Goal: Information Seeking & Learning: Learn about a topic

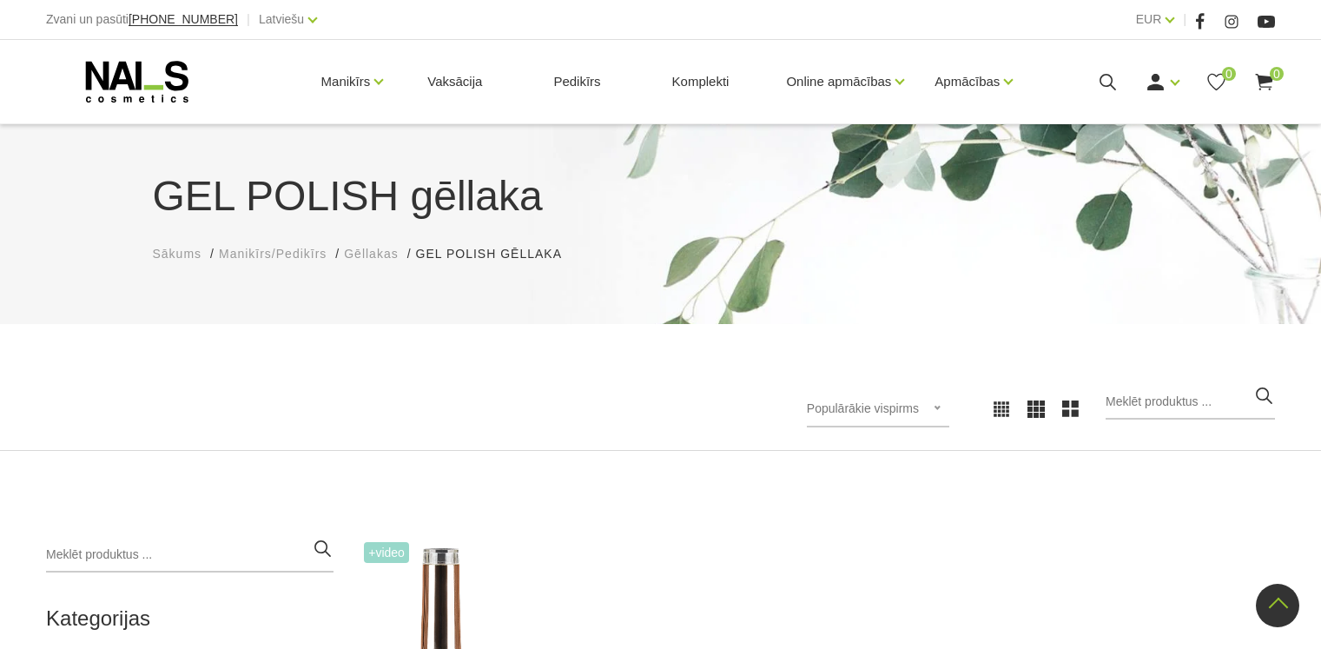
scroll to position [521, 0]
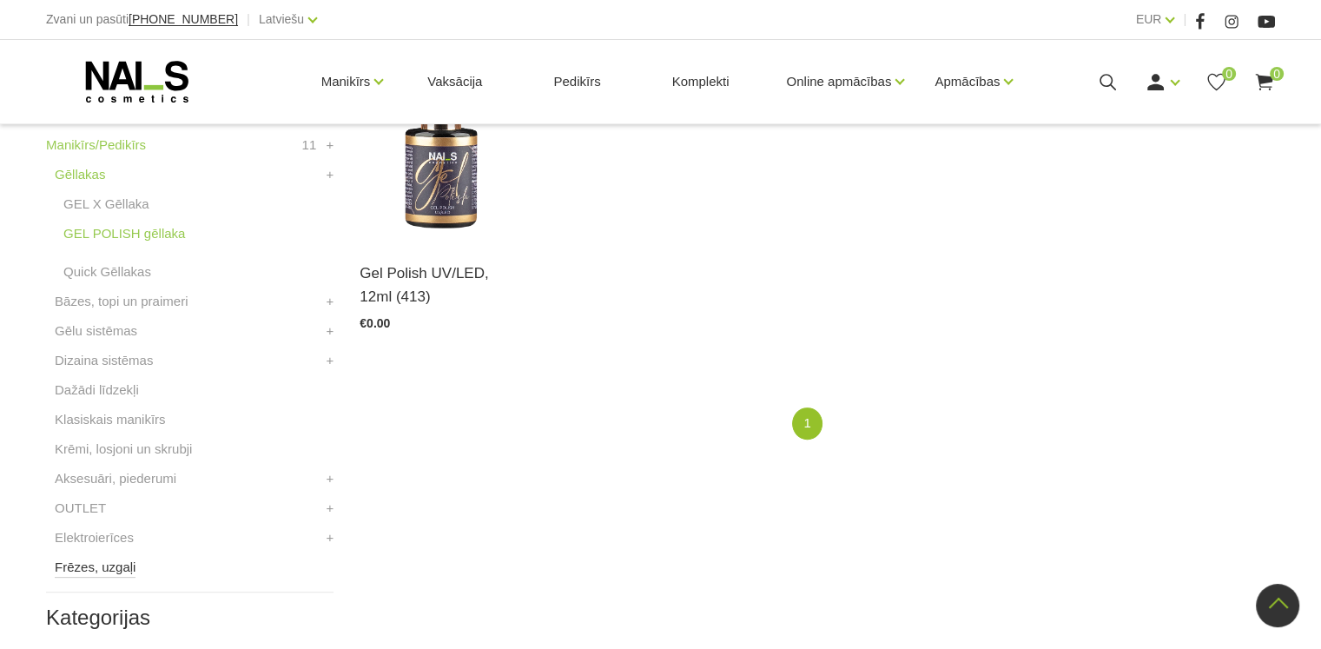
click at [113, 567] on link "Frēzes, uzgaļi" at bounding box center [95, 567] width 81 height 21
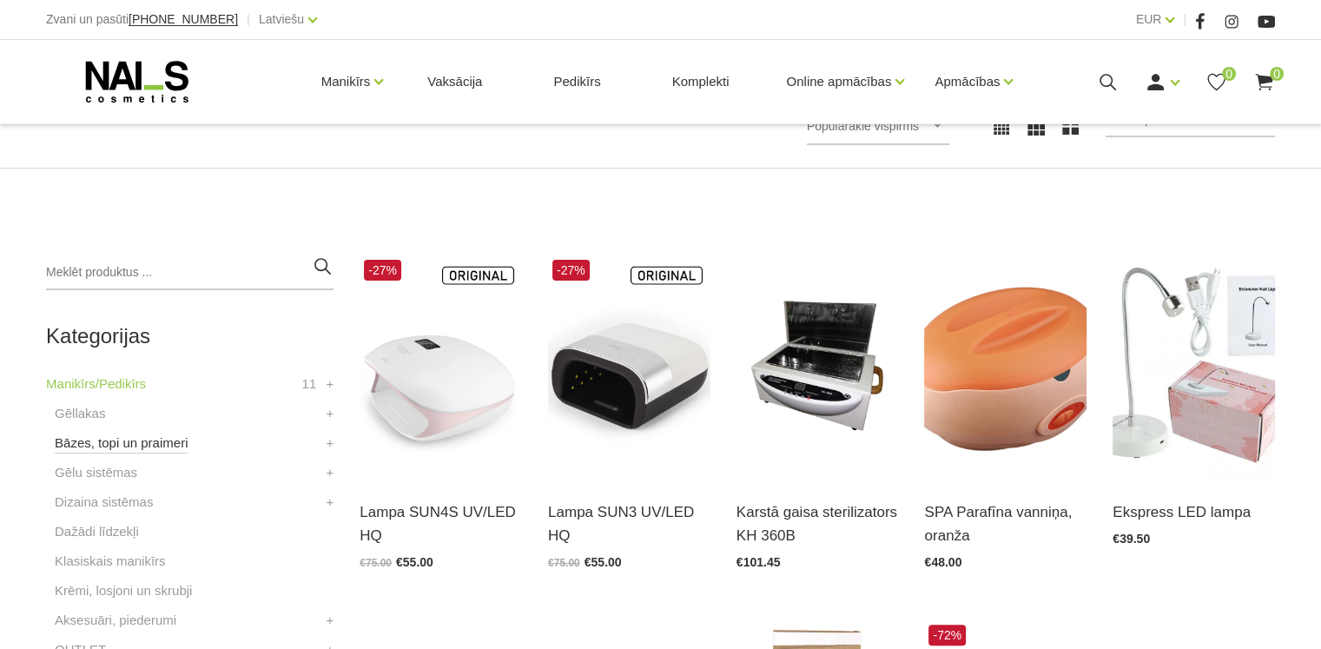
scroll to position [521, 0]
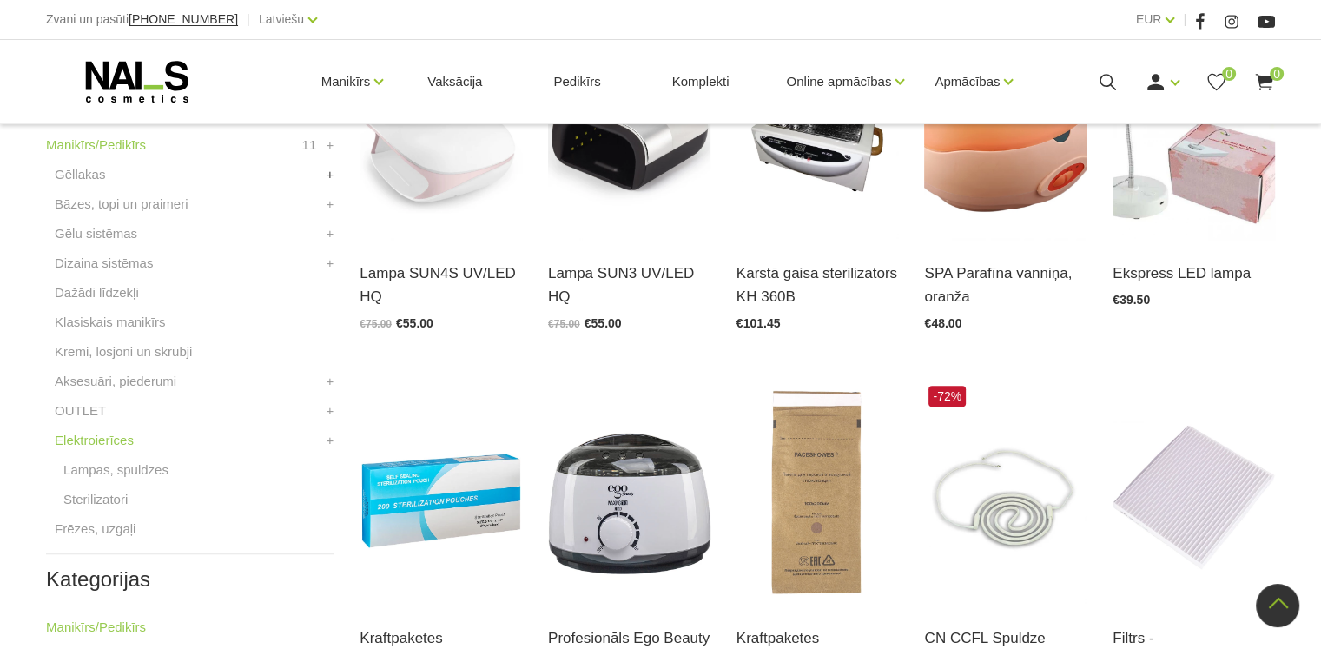
click at [327, 175] on link "+" at bounding box center [331, 174] width 8 height 21
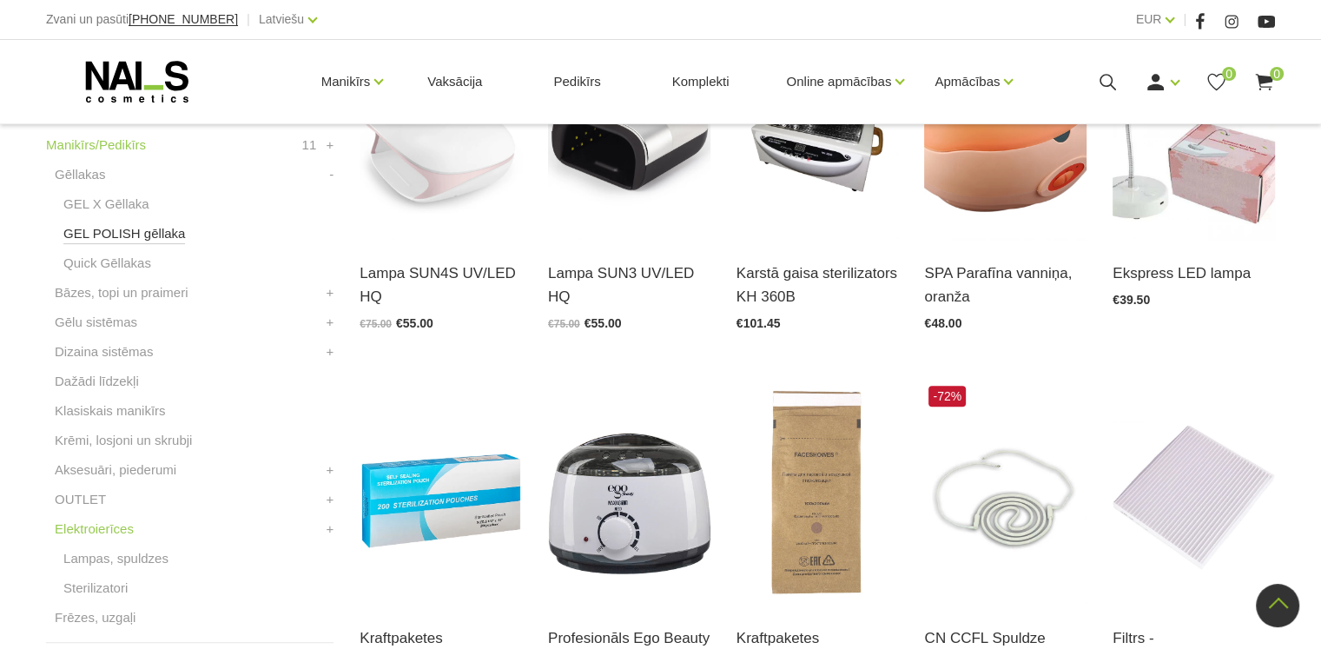
click at [121, 234] on link "GEL POLISH gēllaka" at bounding box center [124, 233] width 122 height 21
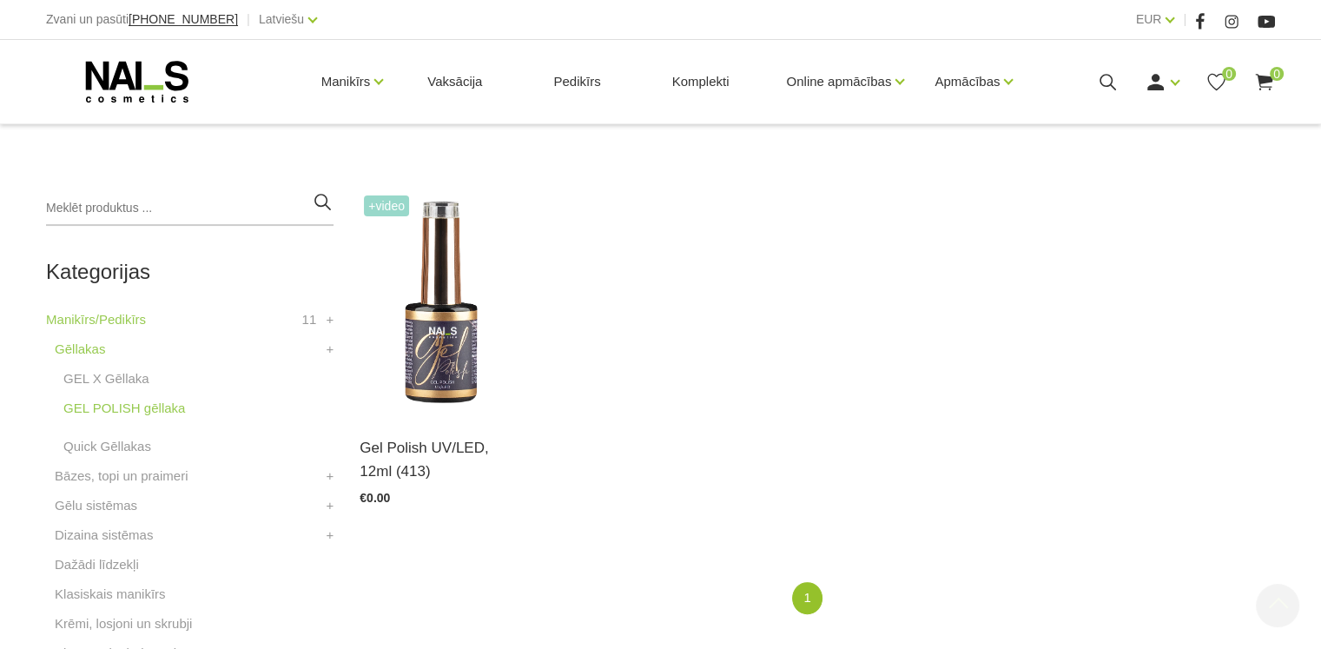
scroll to position [347, 0]
click at [442, 349] on img at bounding box center [441, 301] width 162 height 223
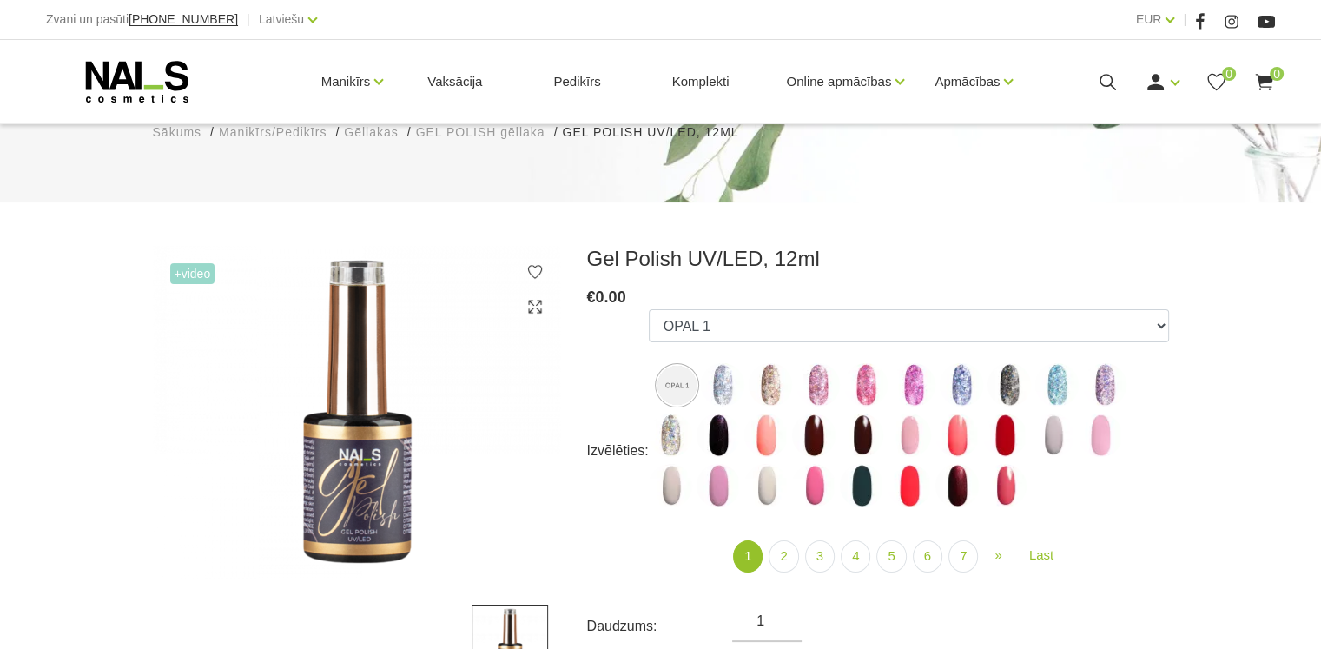
scroll to position [261, 0]
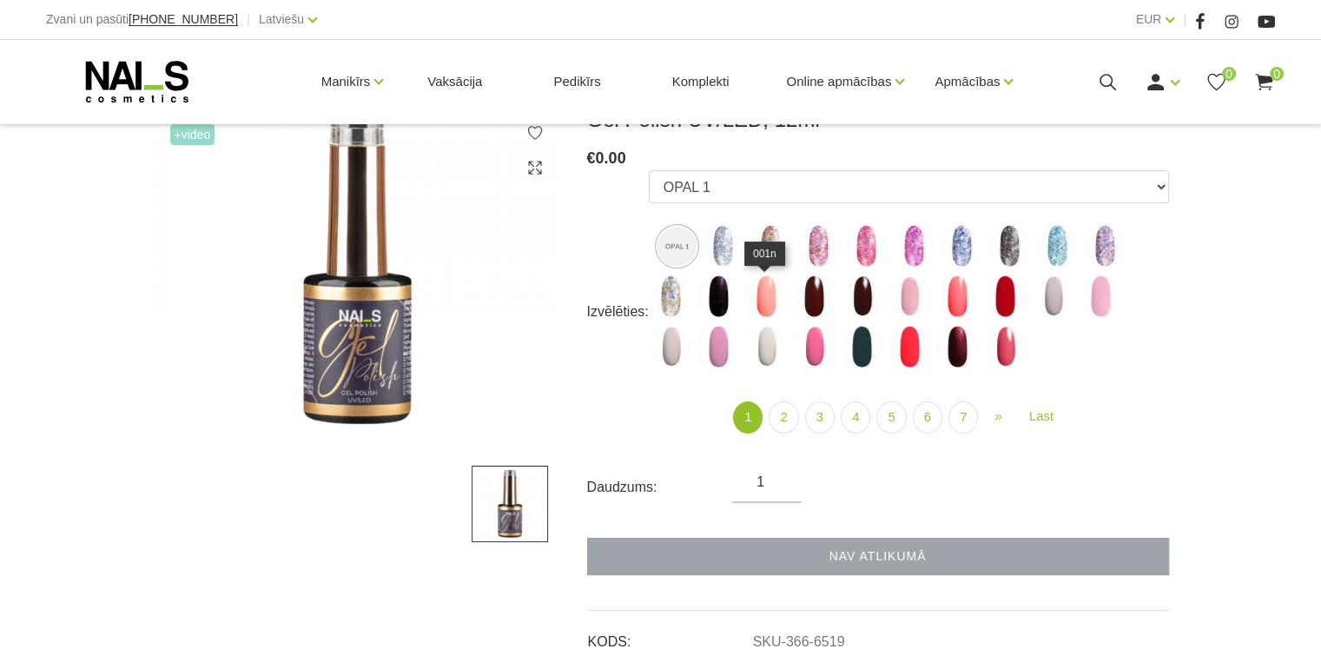
click at [767, 307] on img at bounding box center [765, 295] width 43 height 43
select select "3946"
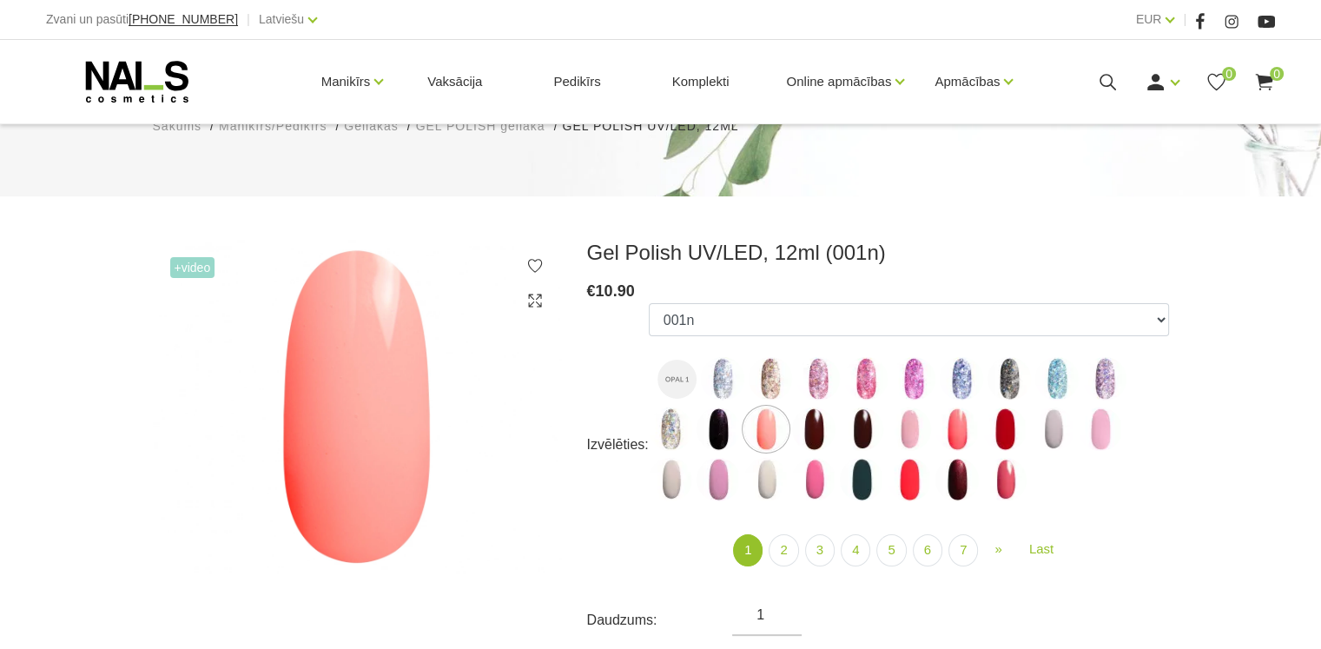
scroll to position [0, 0]
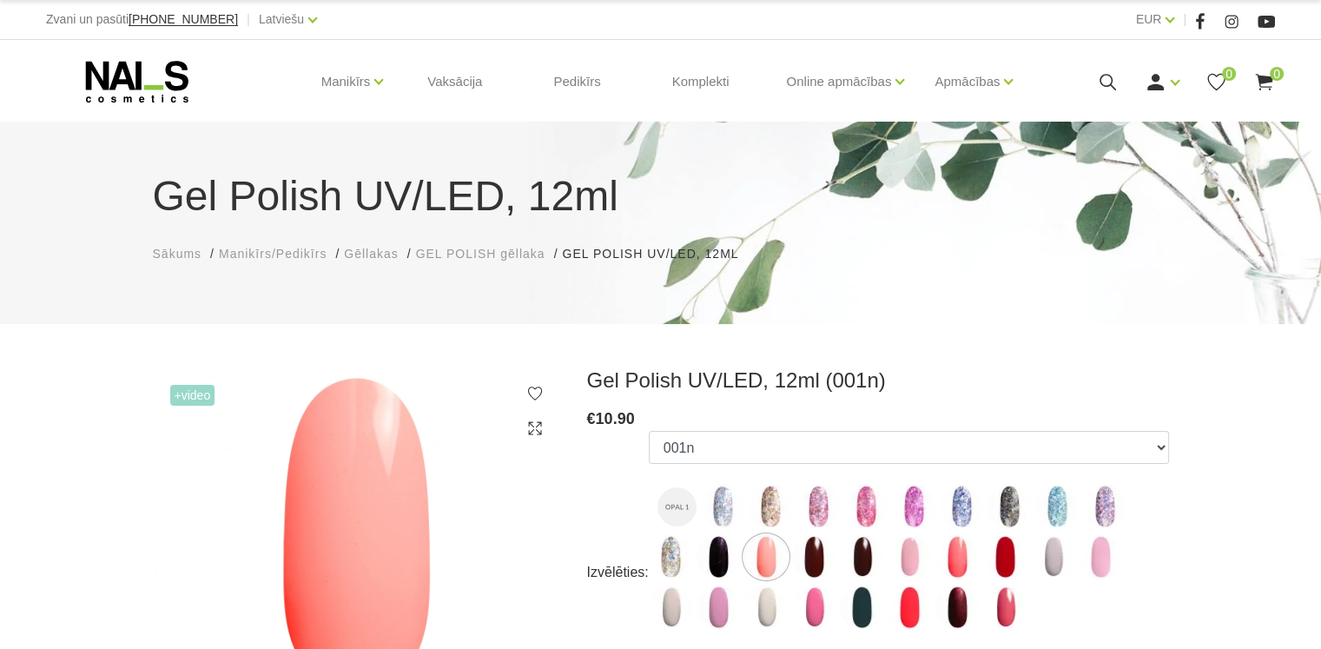
click at [384, 254] on span "Gēllakas" at bounding box center [371, 254] width 54 height 14
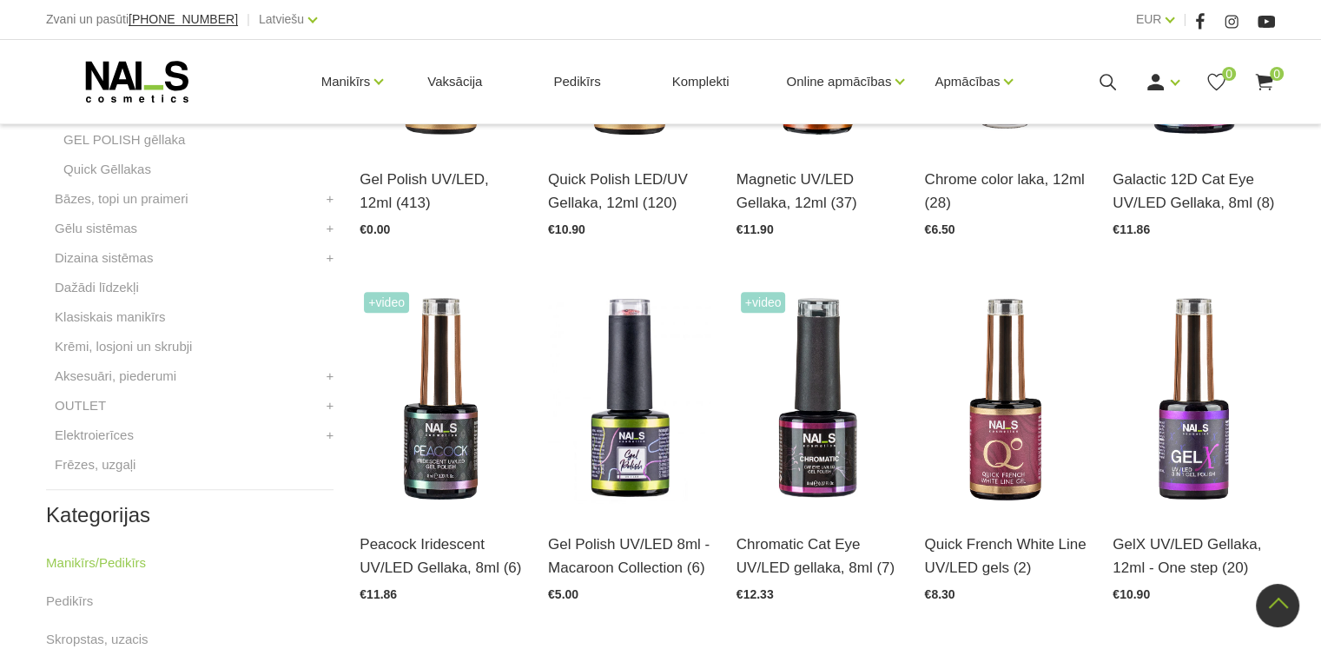
scroll to position [434, 0]
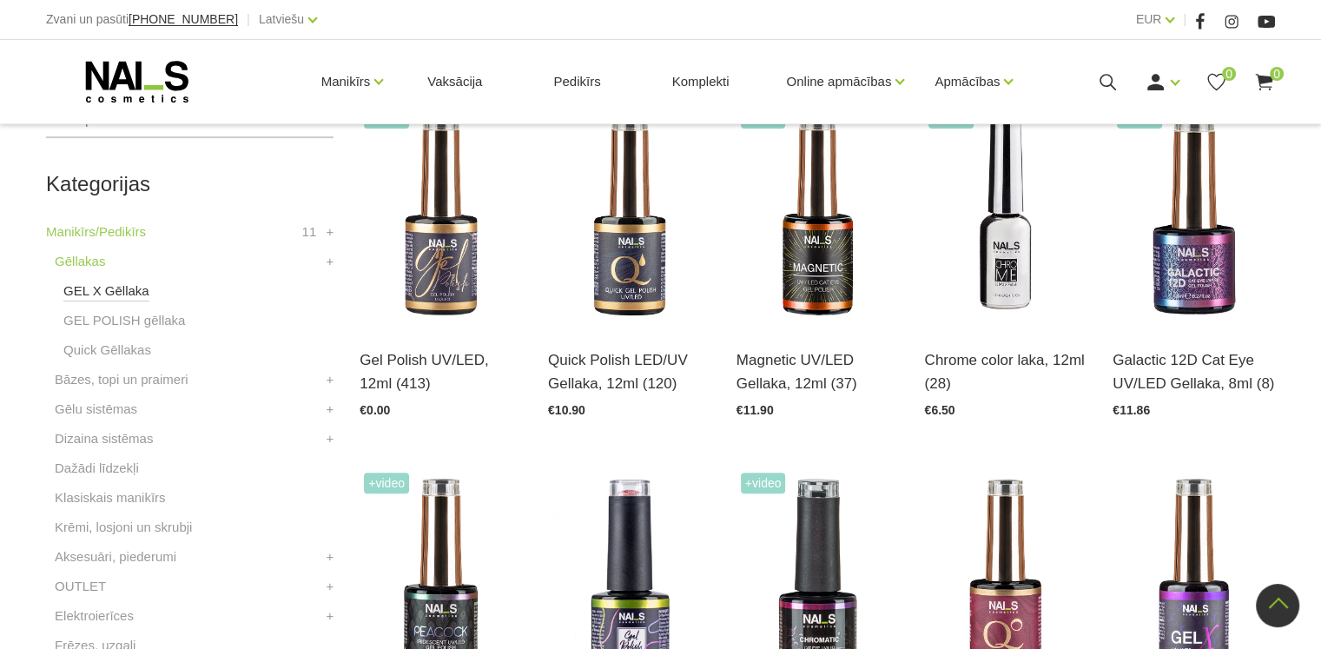
click at [95, 286] on link "GEL X Gēllaka" at bounding box center [106, 291] width 86 height 21
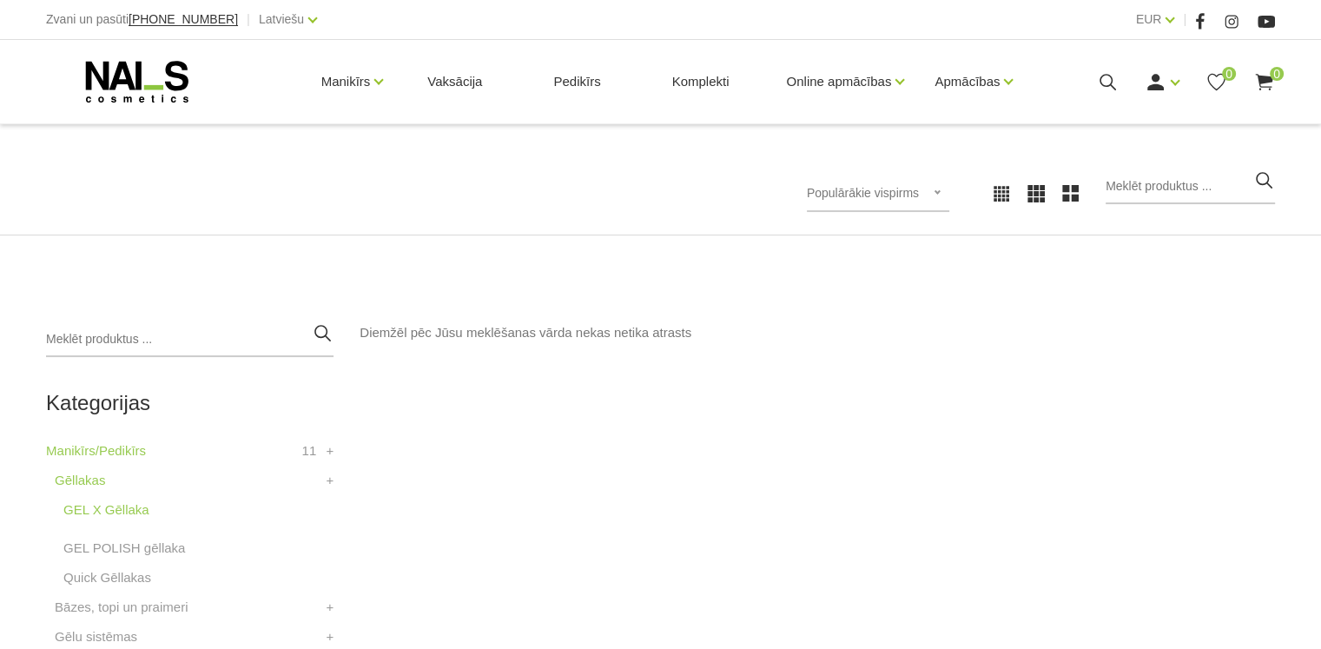
scroll to position [347, 0]
